Goal: Information Seeking & Learning: Learn about a topic

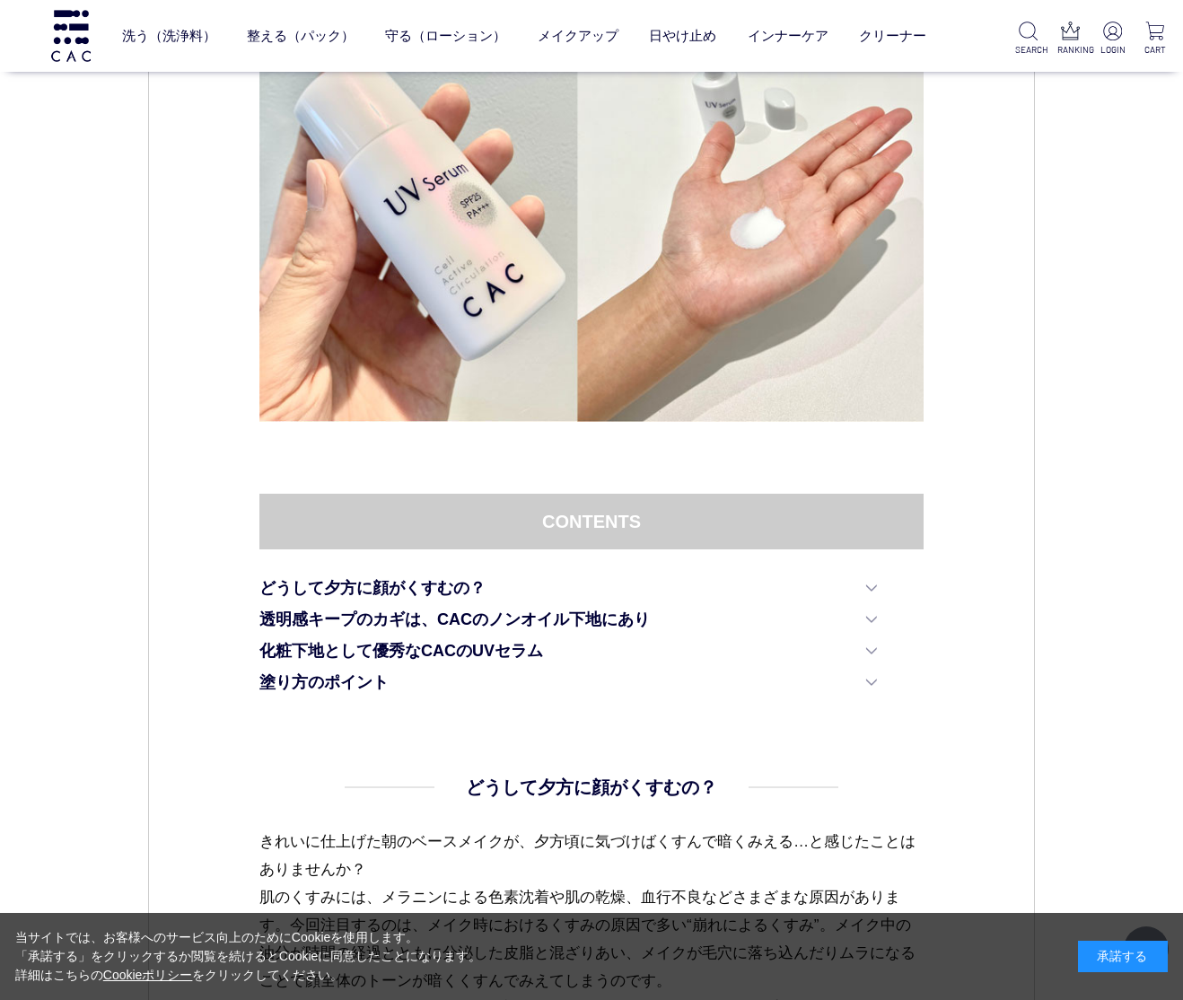
scroll to position [480, 0]
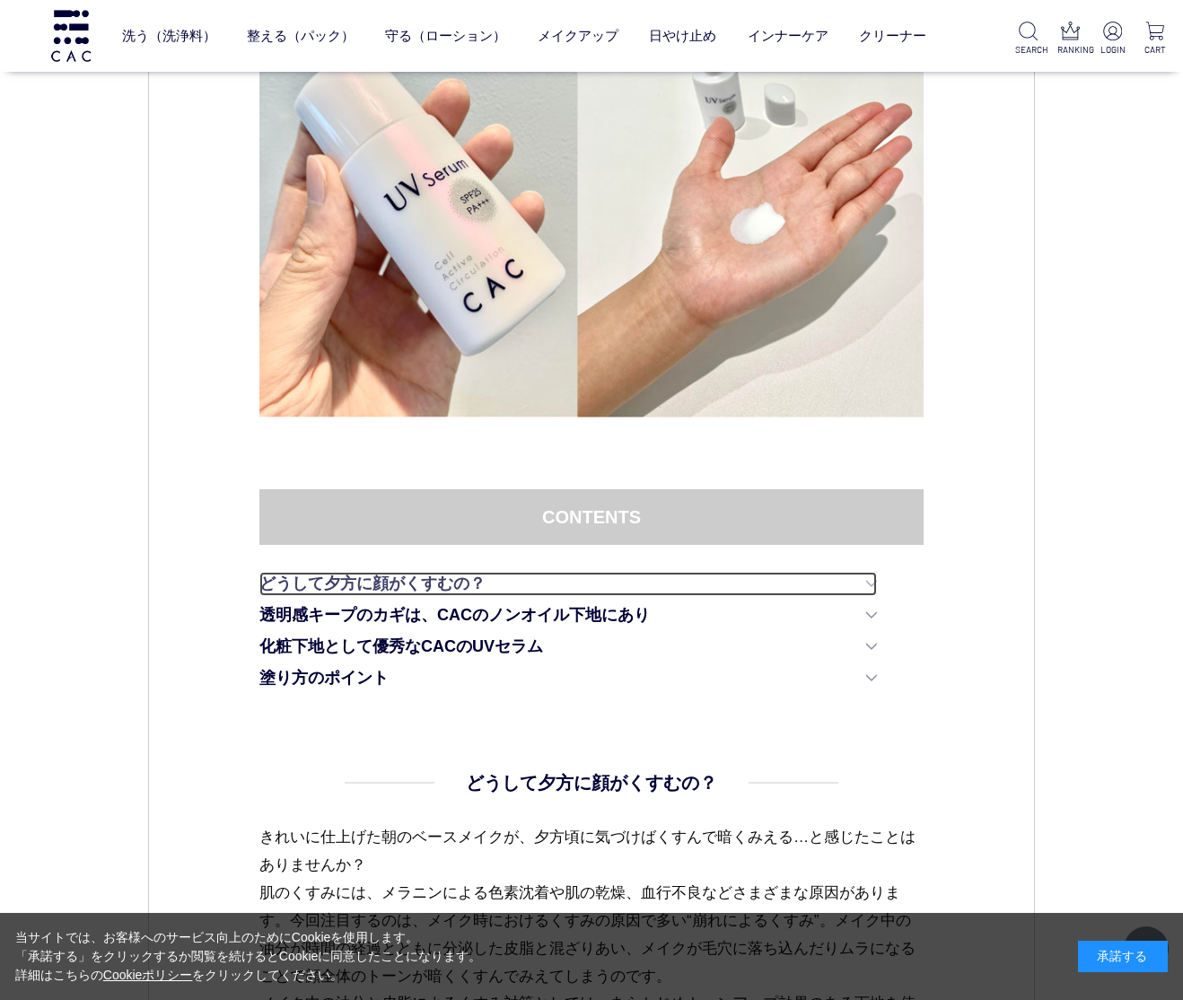
click at [874, 582] on link "どうして夕方に顔がくすむの？" at bounding box center [568, 584] width 618 height 24
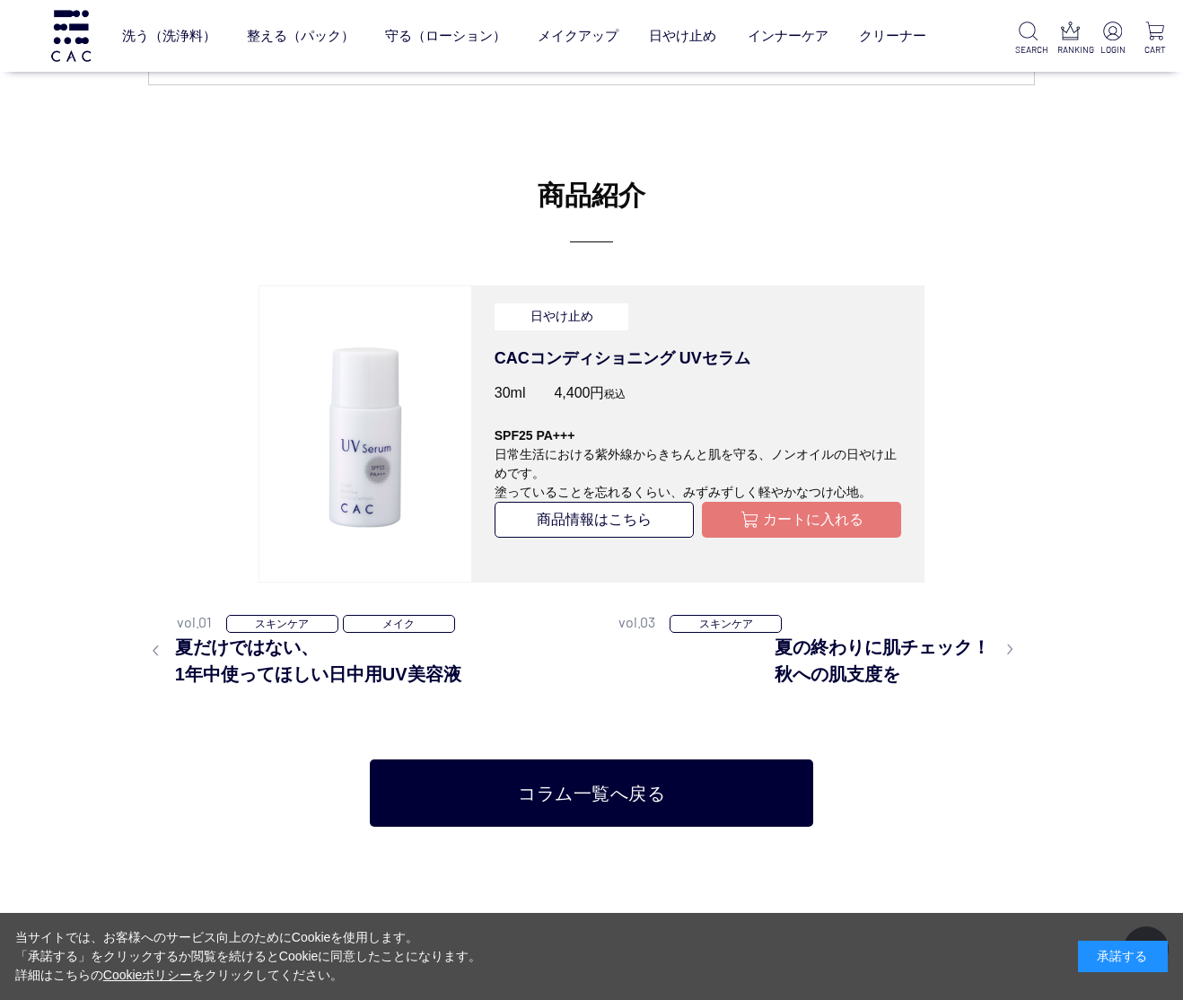
scroll to position [4528, 0]
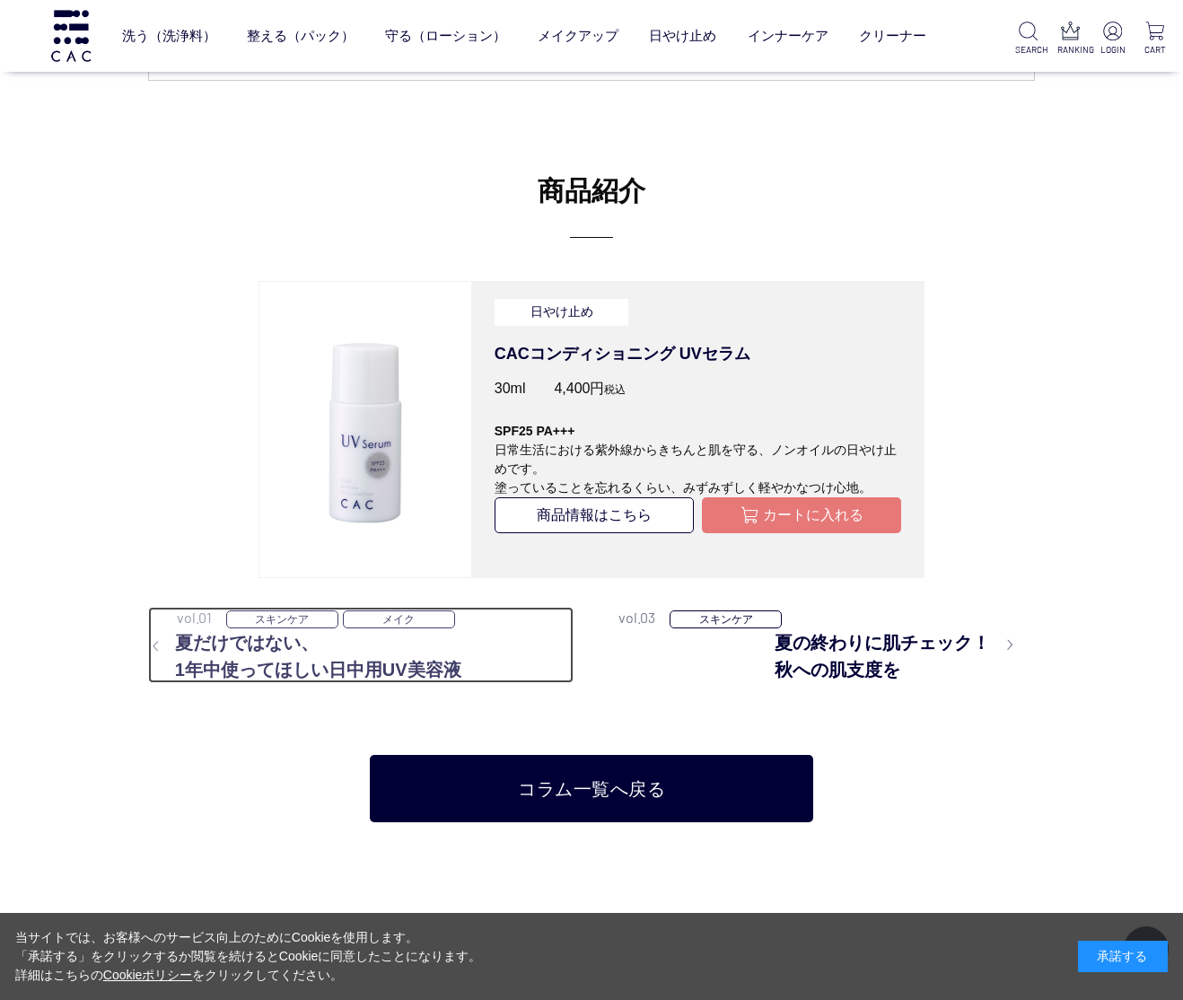
click at [209, 661] on h3 "夏だけではない、 1年中使ってほしい日中用UV美容液" at bounding box center [361, 656] width 426 height 54
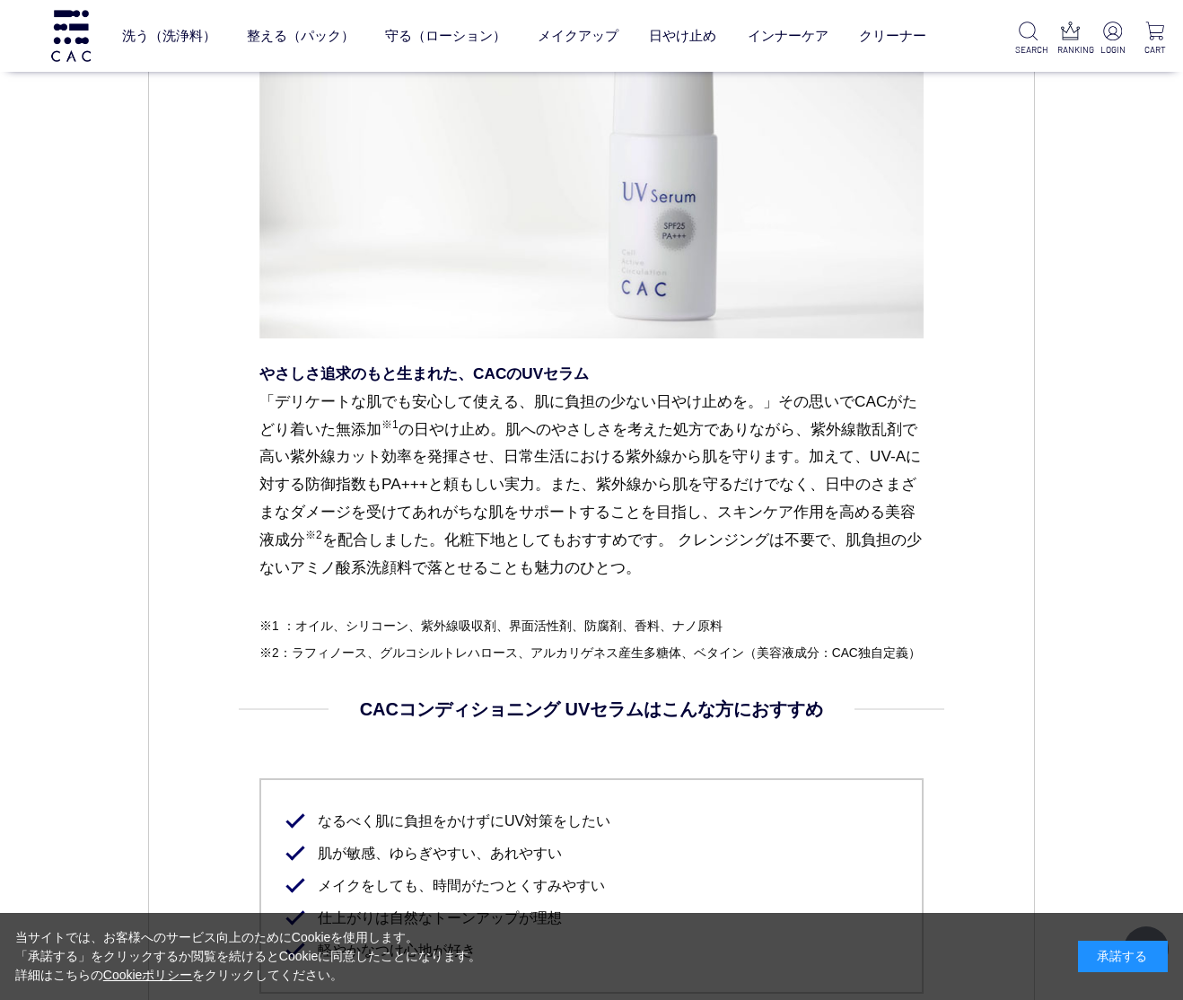
scroll to position [1681, 0]
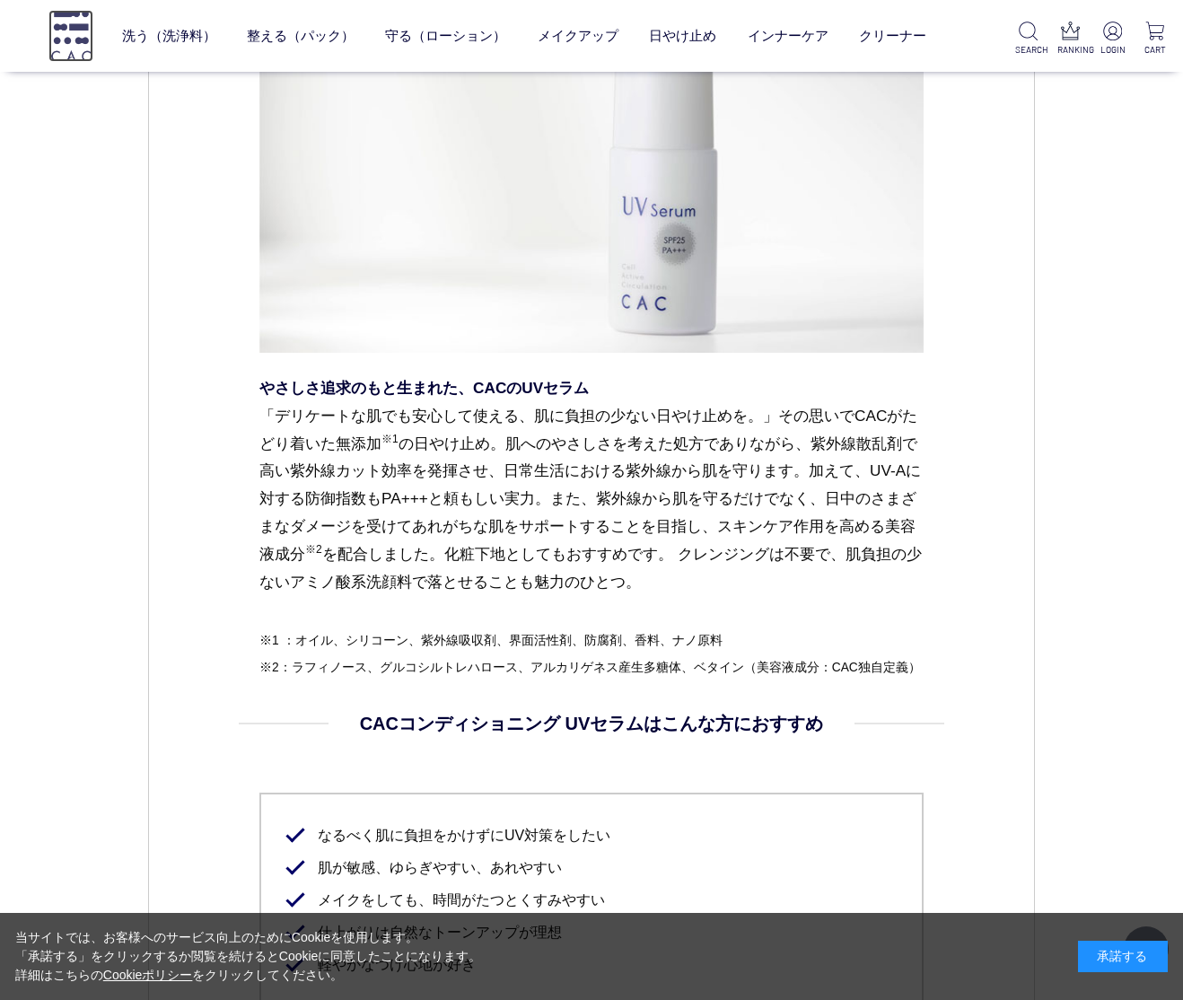
click at [70, 15] on img at bounding box center [70, 35] width 45 height 51
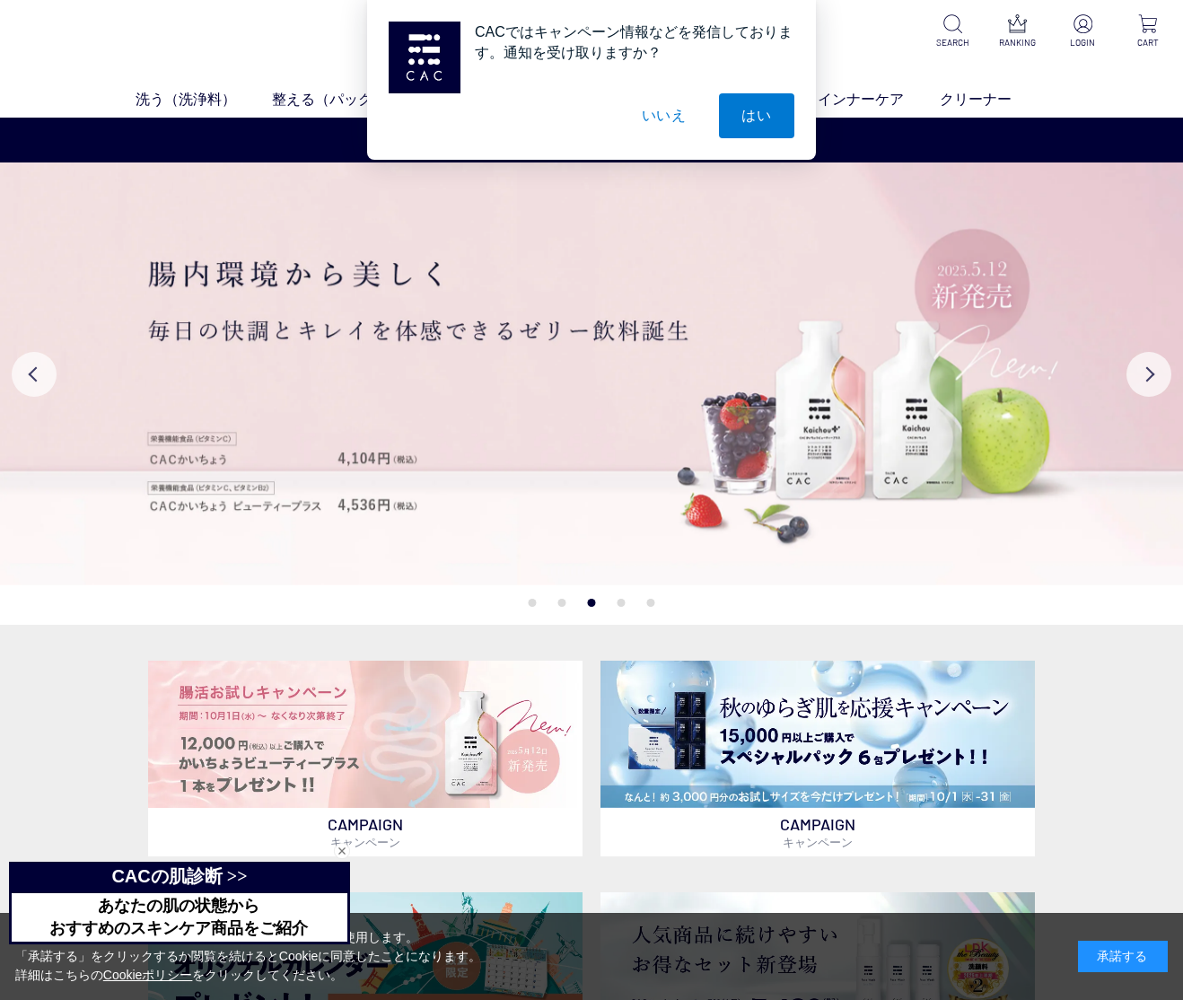
click at [677, 116] on button "いいえ" at bounding box center [664, 115] width 90 height 45
